Goal: Task Accomplishment & Management: Manage account settings

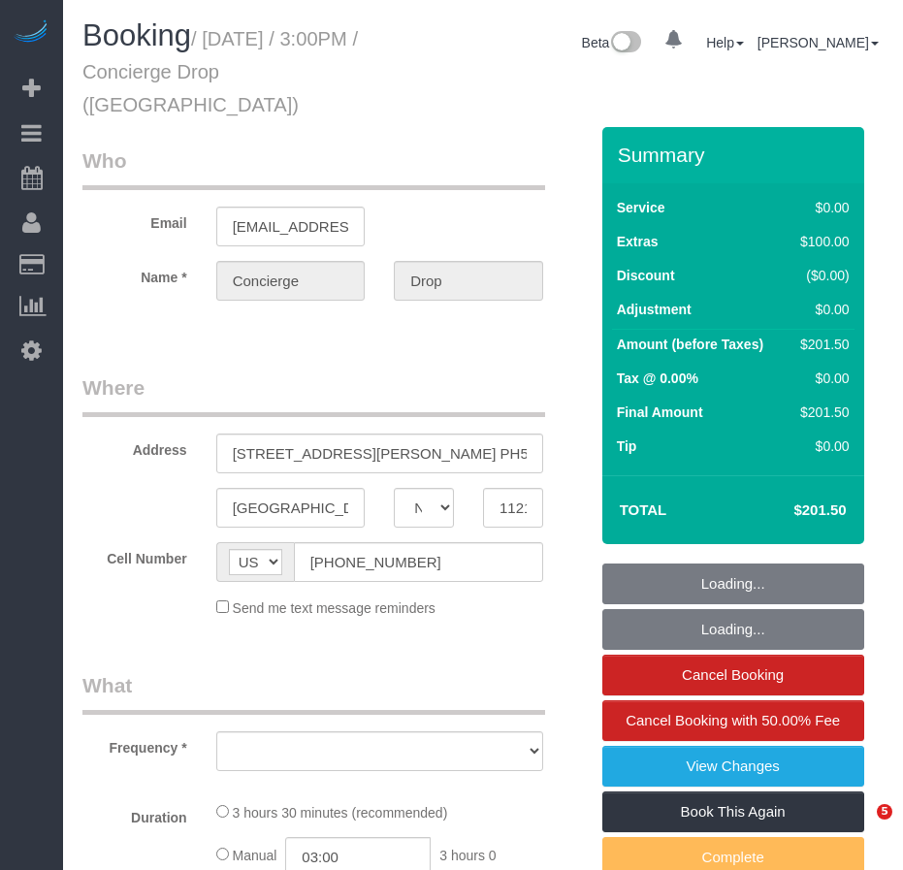
select select "NY"
select select "number:89"
select select "number:90"
select select "number:14"
select select "number:5"
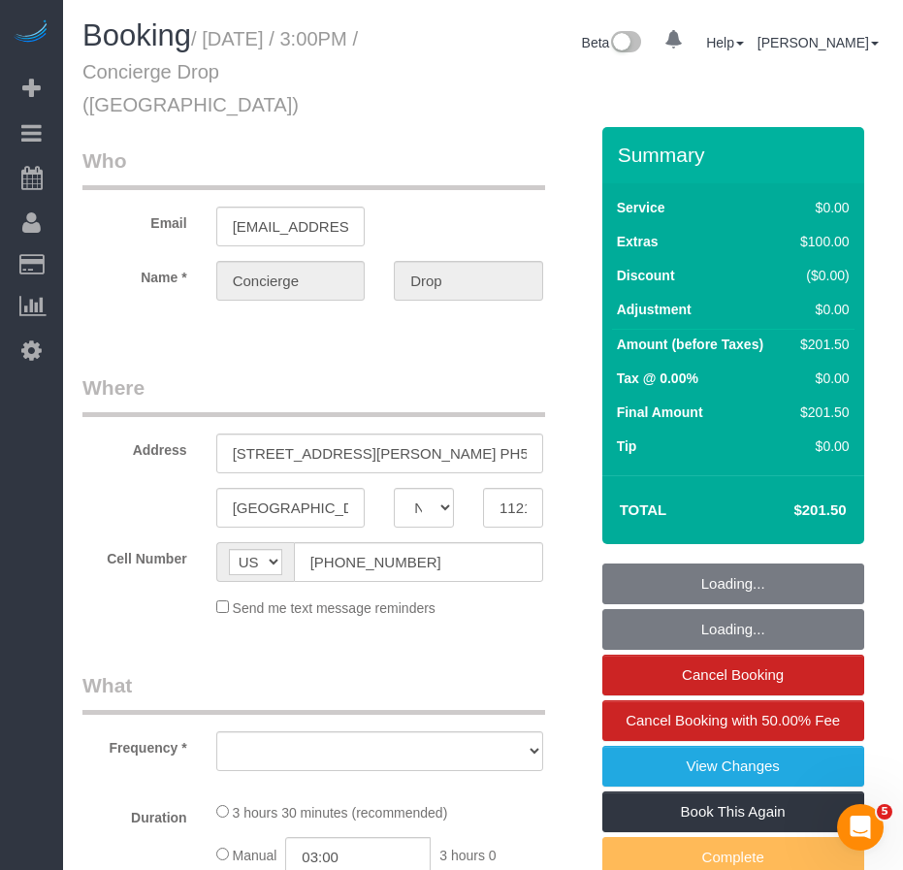
select select "object:955"
select select "spot1"
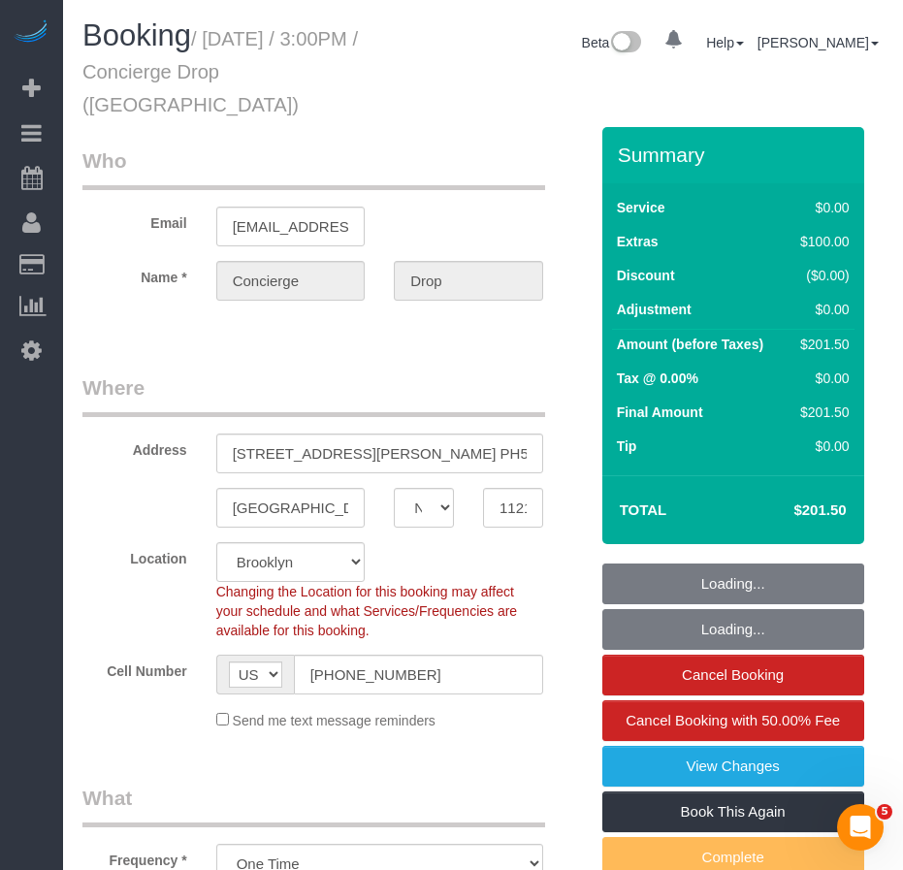
select select "string:stripe-pm_1RaQn24VGloSiKo7zeOF73Wj"
select select "1"
select select "object:1417"
select select "1"
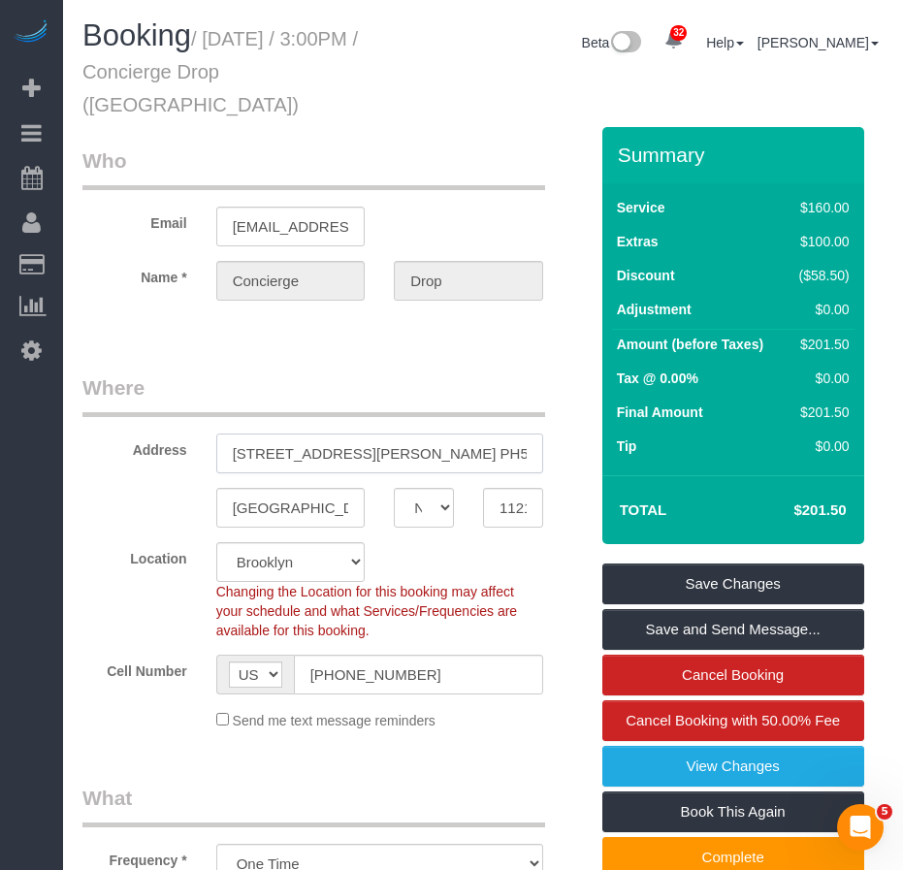
drag, startPoint x: 231, startPoint y: 421, endPoint x: 403, endPoint y: 421, distance: 171.7
click at [403, 434] on input "[STREET_ADDRESS][PERSON_NAME] PH55C" at bounding box center [379, 454] width 327 height 40
click at [482, 434] on input "[STREET_ADDRESS][PERSON_NAME] PH55C" at bounding box center [379, 454] width 327 height 40
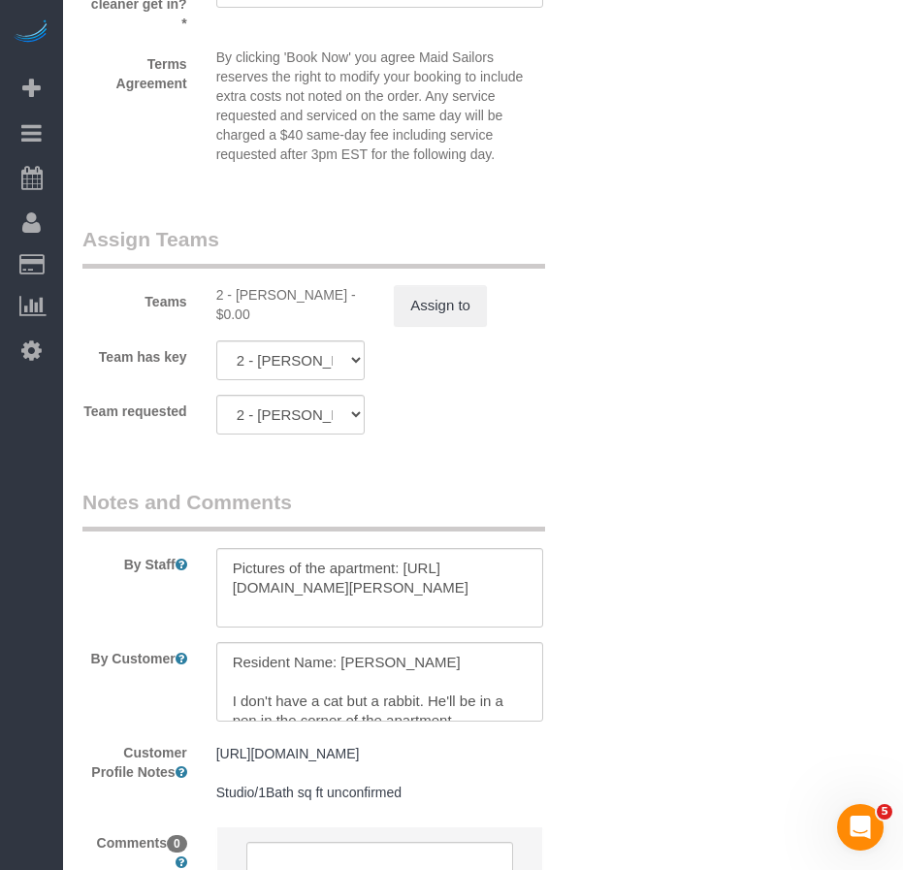
scroll to position [2692, 0]
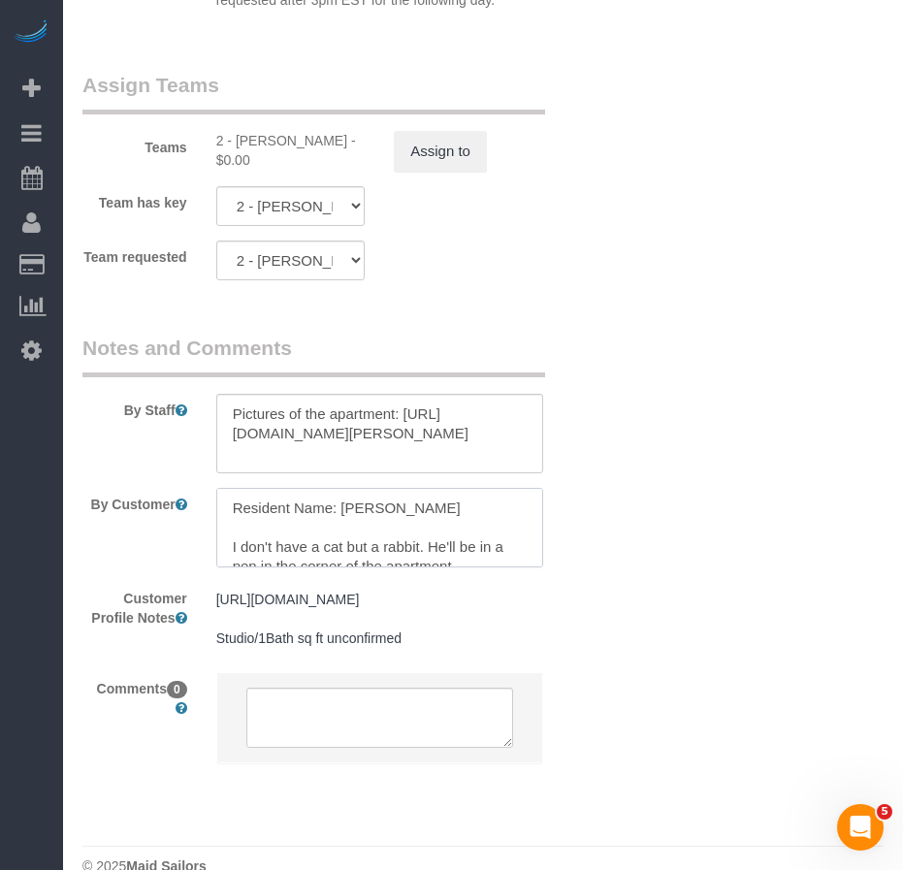
drag, startPoint x: 342, startPoint y: 475, endPoint x: 419, endPoint y: 459, distance: 79.3
click at [419, 488] on textarea at bounding box center [379, 528] width 327 height 80
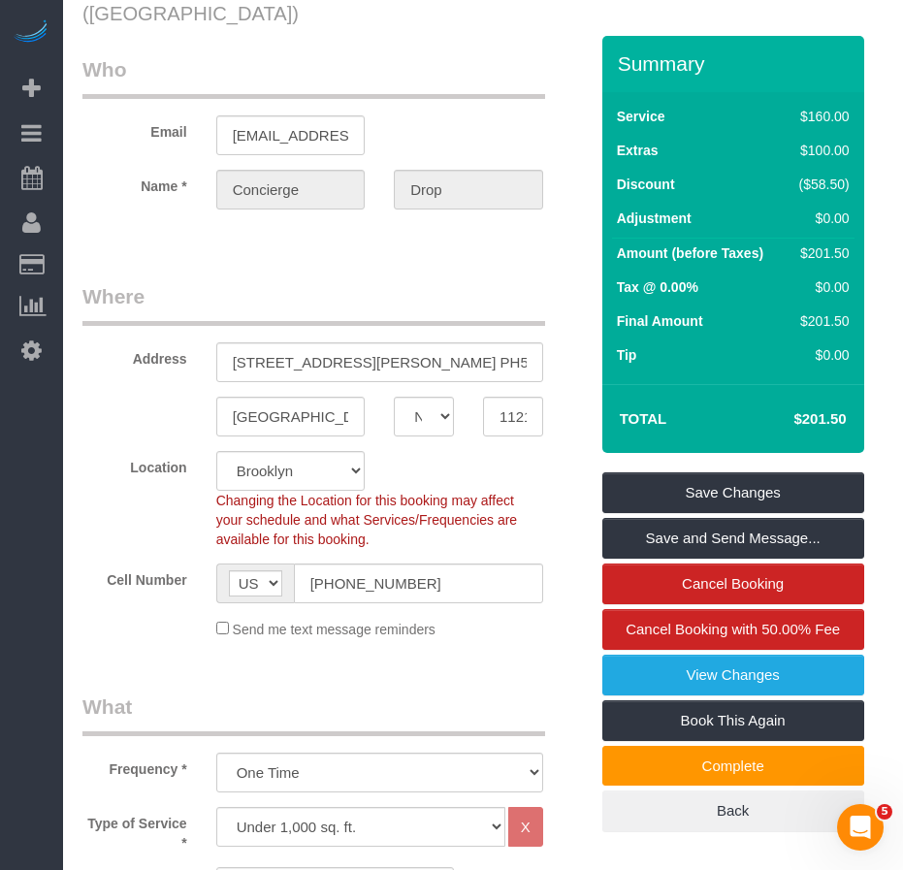
scroll to position [0, 0]
